Goal: Register for event/course

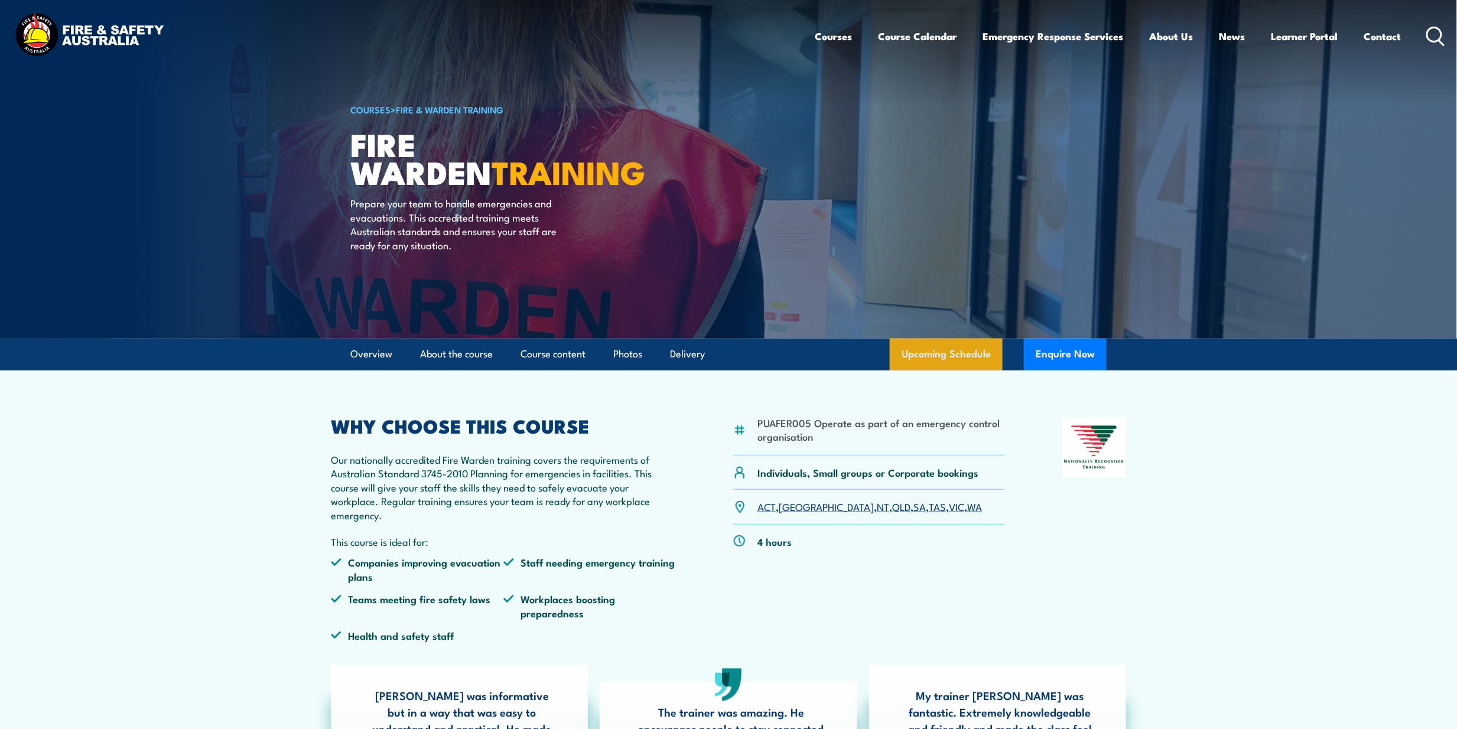
click at [953, 356] on link "Upcoming Schedule" at bounding box center [946, 355] width 113 height 32
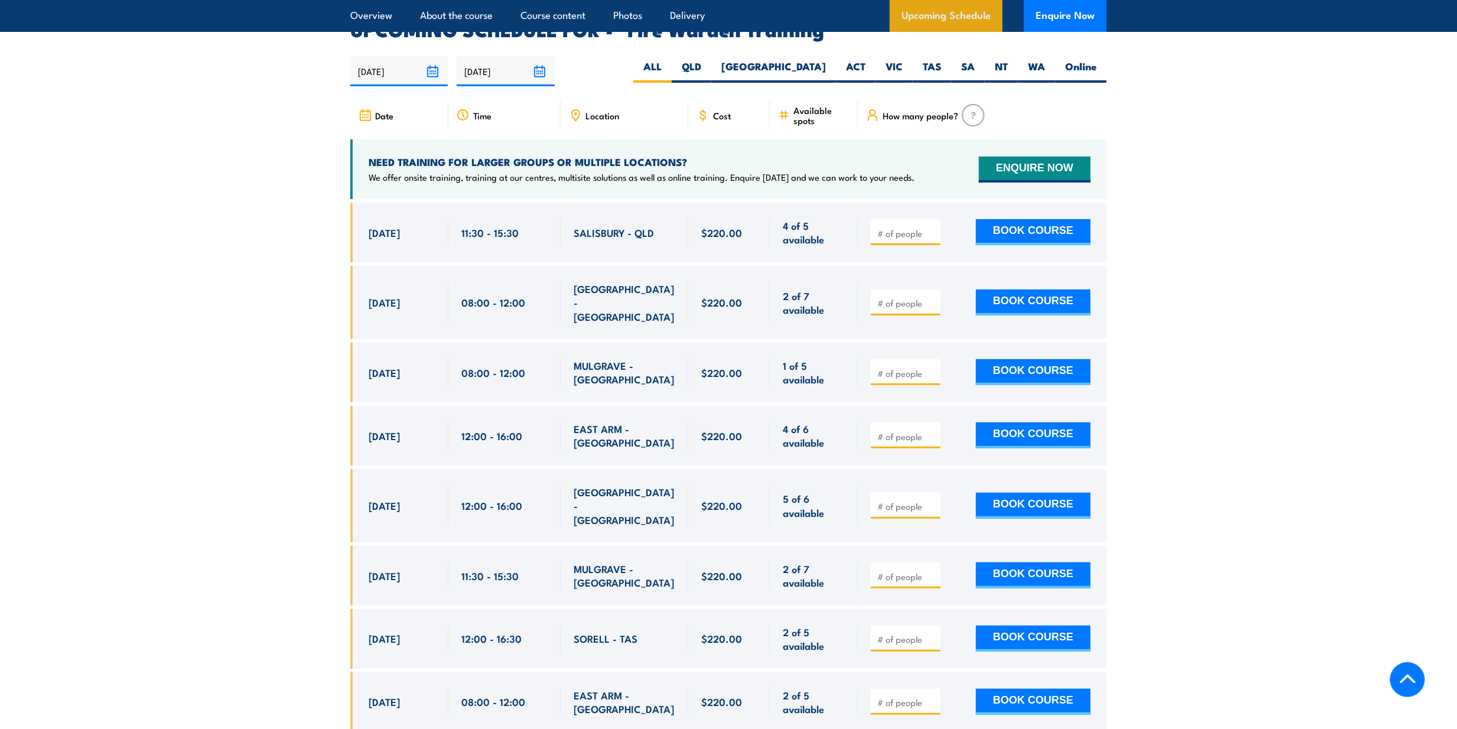
scroll to position [2197, 0]
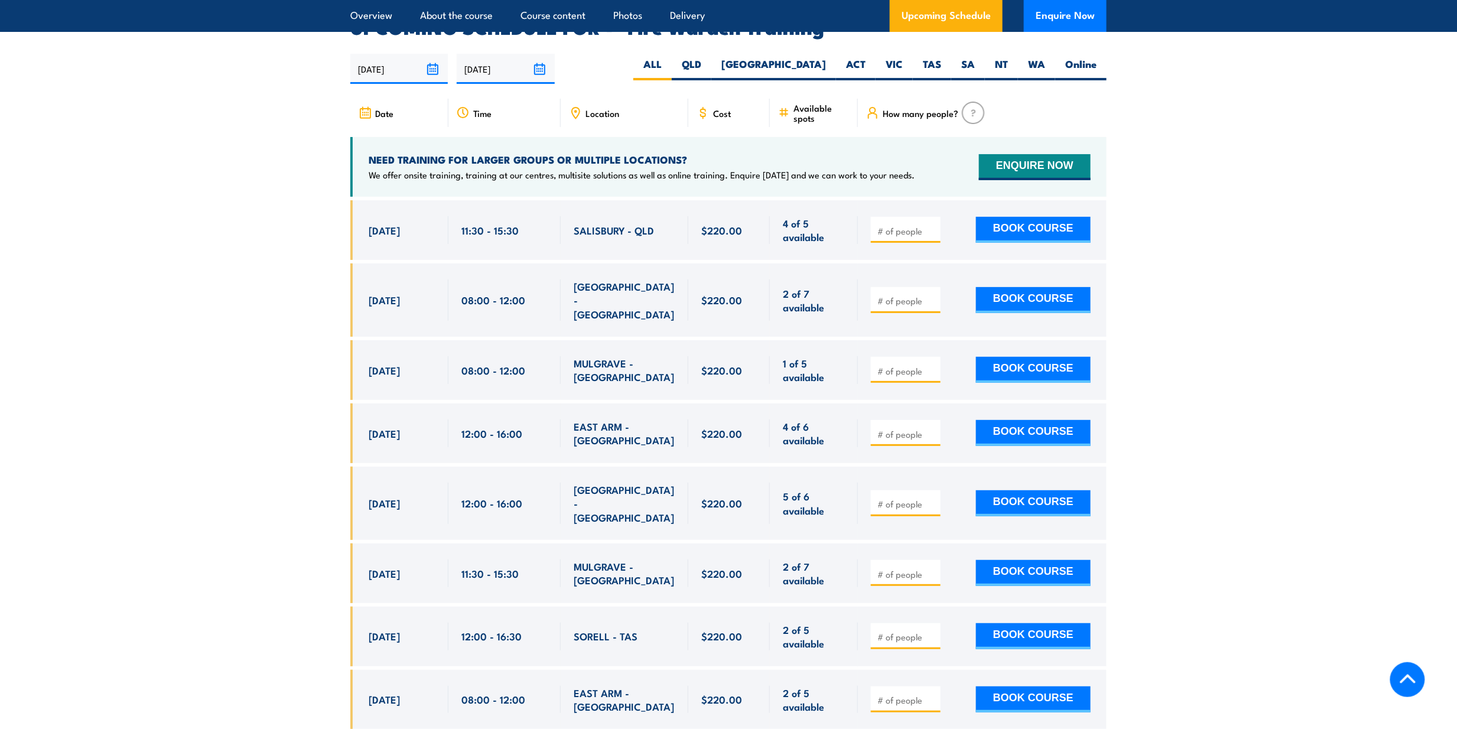
click at [586, 108] on span "Location" at bounding box center [603, 113] width 34 height 10
click at [580, 106] on icon at bounding box center [575, 112] width 13 height 13
click at [574, 106] on icon at bounding box center [575, 112] width 13 height 13
click at [588, 108] on span "Location" at bounding box center [603, 113] width 34 height 10
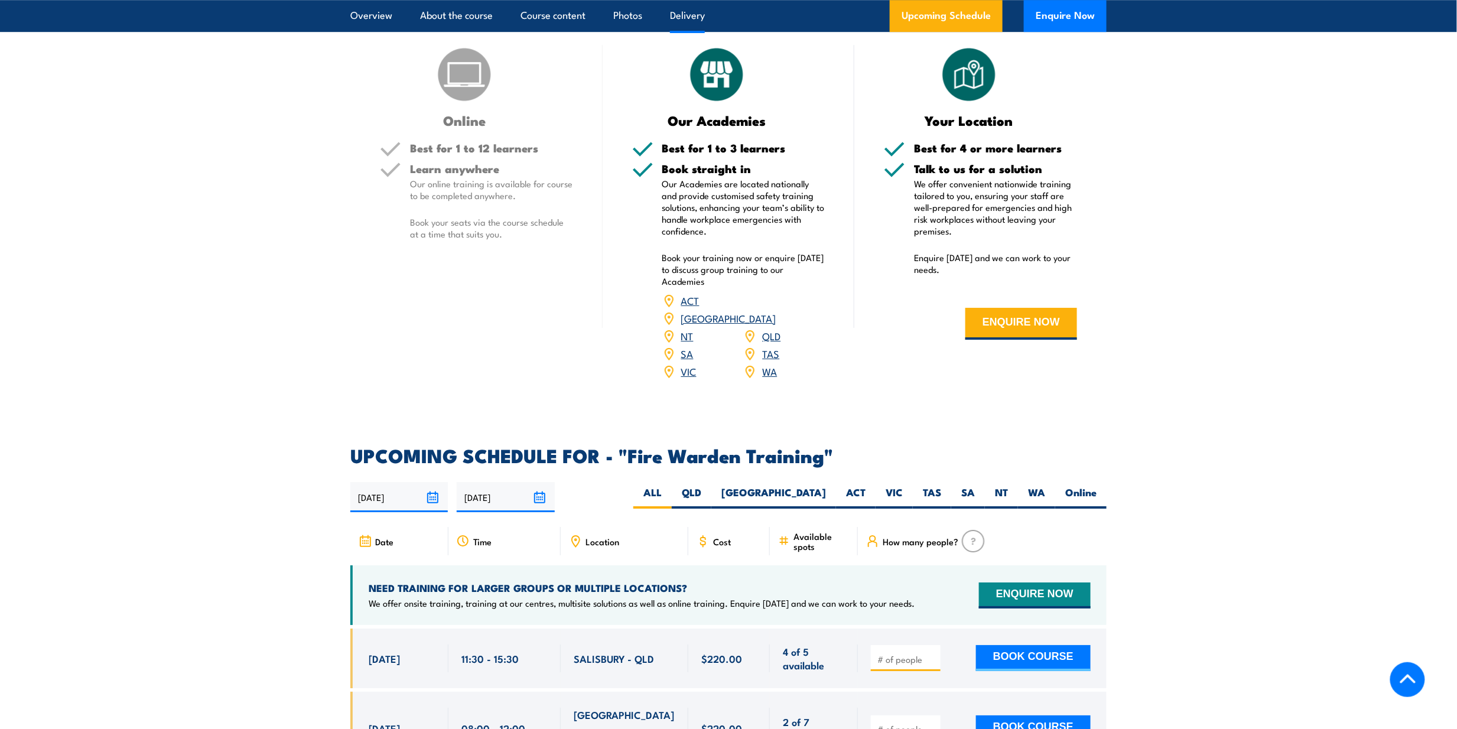
scroll to position [1960, 0]
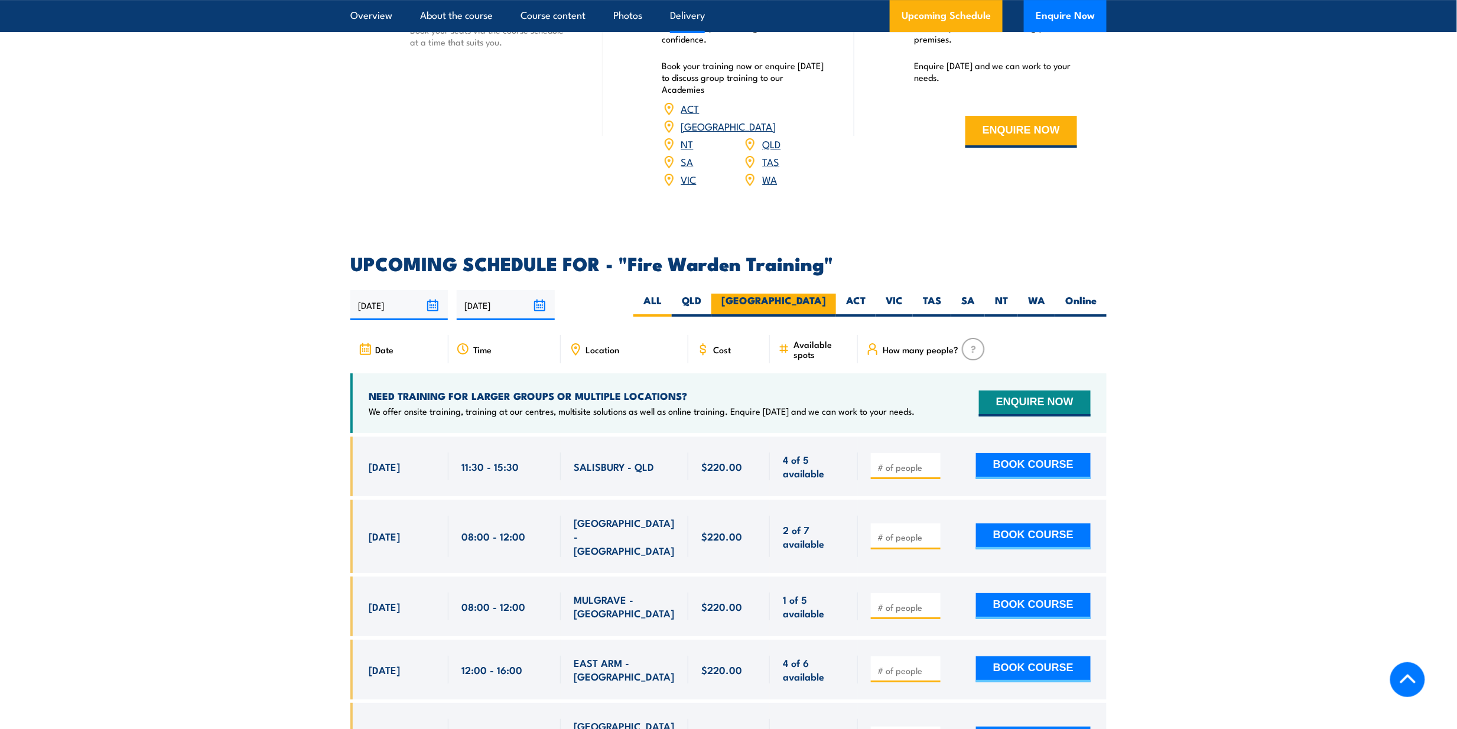
click at [811, 294] on label "[GEOGRAPHIC_DATA]" at bounding box center [773, 305] width 125 height 23
click at [826, 294] on input "[GEOGRAPHIC_DATA]" at bounding box center [830, 298] width 8 height 8
radio input "true"
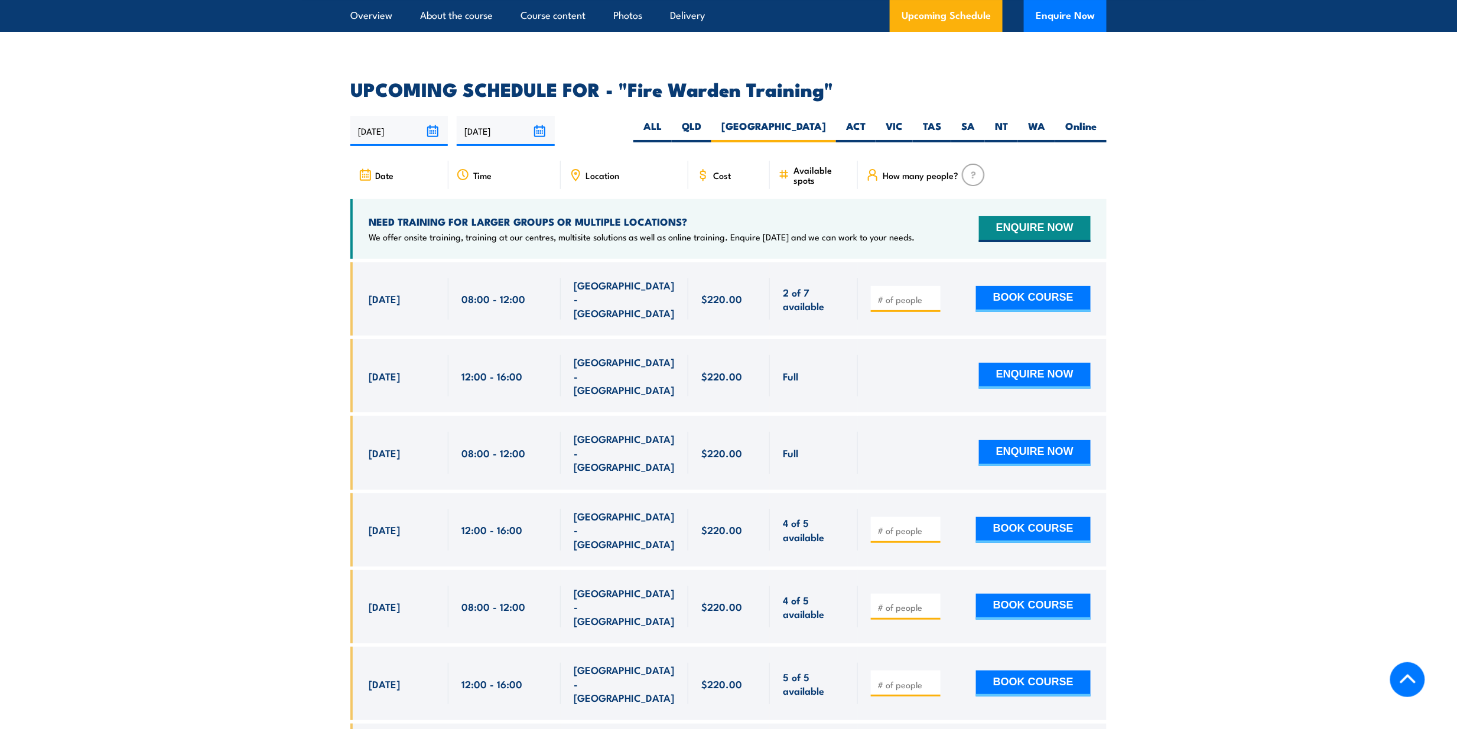
scroll to position [2197, 0]
